Goal: Navigation & Orientation: Find specific page/section

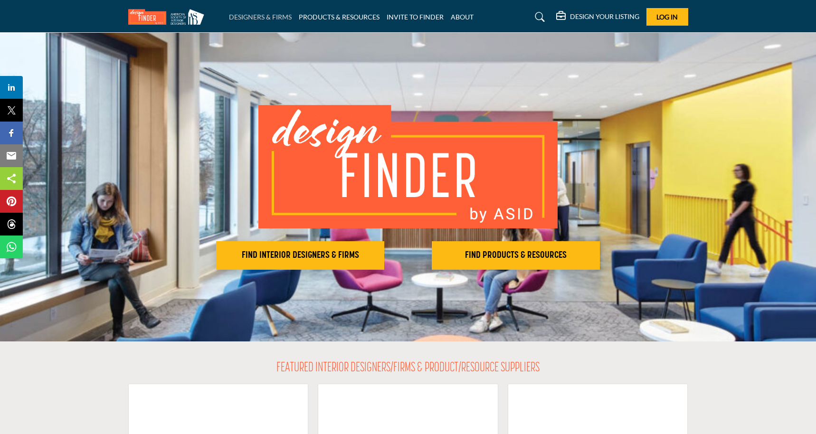
click at [275, 18] on link "DESIGNERS & FIRMS" at bounding box center [260, 17] width 63 height 8
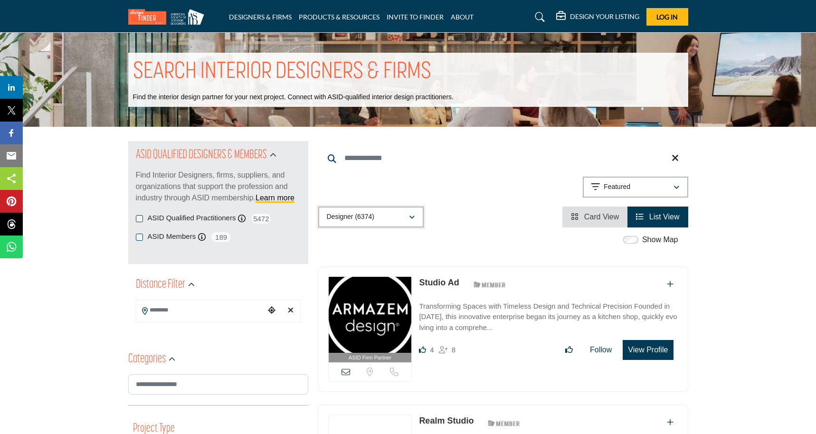
click at [386, 215] on div "Designer (6374)" at bounding box center [368, 216] width 82 height 11
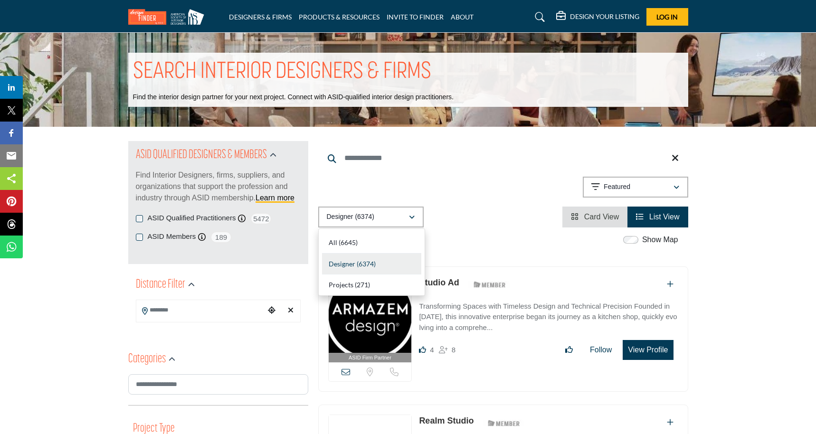
click at [435, 187] on div "Showing 21 results out of 6374 Featured" at bounding box center [503, 189] width 370 height 24
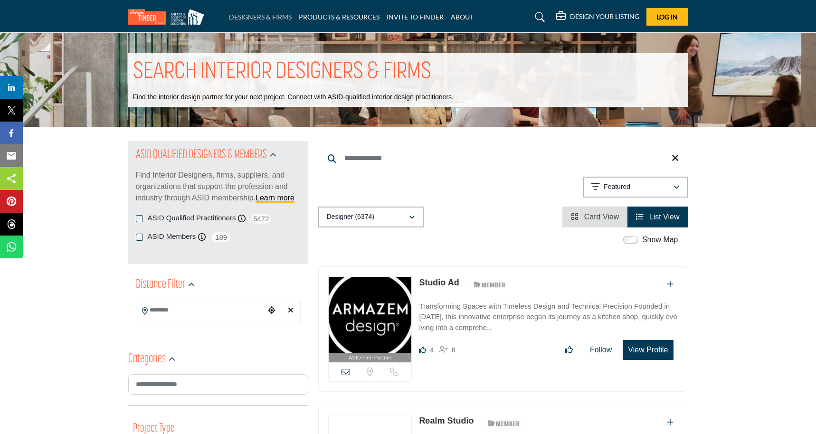
click at [264, 17] on link "DESIGNERS & FIRMS" at bounding box center [260, 17] width 63 height 8
